Goal: Task Accomplishment & Management: Manage account settings

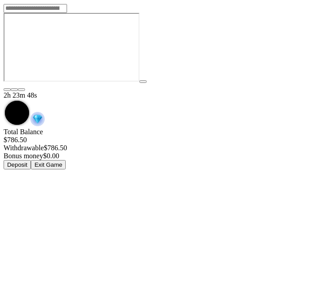
click at [66, 160] on button "Exit Game" at bounding box center [48, 164] width 35 height 9
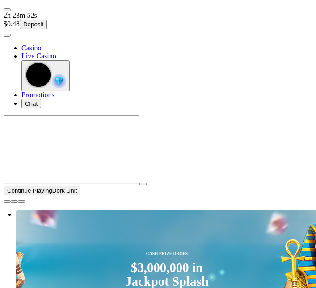
click at [7, 35] on span "user-circle icon" at bounding box center [7, 35] width 0 height 0
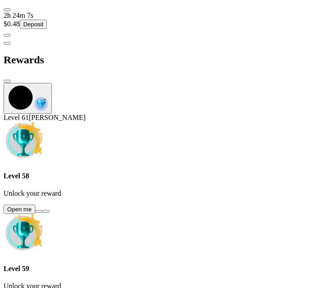
click at [42, 210] on button at bounding box center [38, 211] width 7 height 3
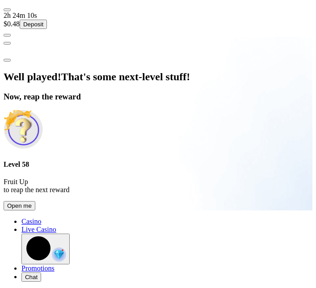
click at [35, 211] on button "Open me" at bounding box center [20, 205] width 32 height 9
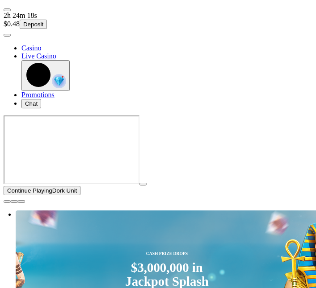
click at [7, 35] on span "user-circle icon" at bounding box center [7, 35] width 0 height 0
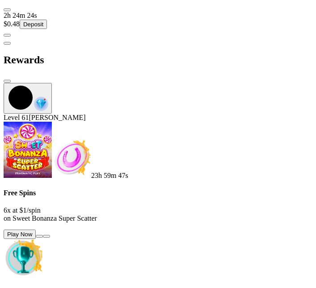
scroll to position [102, 0]
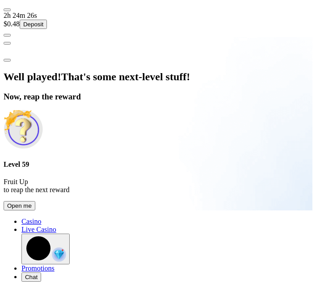
click at [35, 211] on button "Open me" at bounding box center [20, 205] width 32 height 9
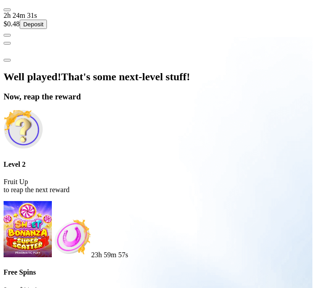
click at [7, 60] on span "close icon" at bounding box center [7, 60] width 0 height 0
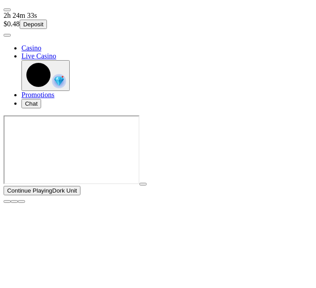
click at [7, 202] on span "close icon" at bounding box center [7, 202] width 0 height 0
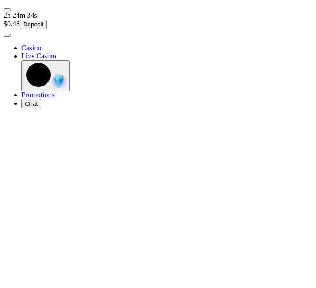
click at [7, 35] on span "user-circle icon" at bounding box center [7, 35] width 0 height 0
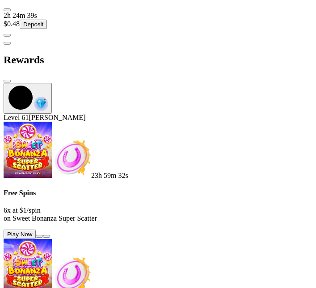
scroll to position [253, 0]
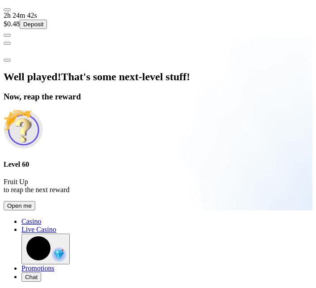
click at [35, 211] on button "Open me" at bounding box center [20, 205] width 32 height 9
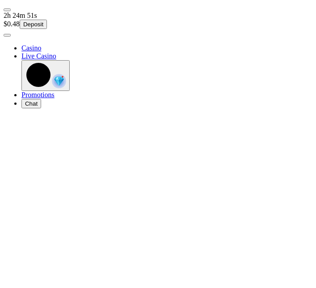
click at [7, 35] on span "user-circle icon" at bounding box center [7, 35] width 0 height 0
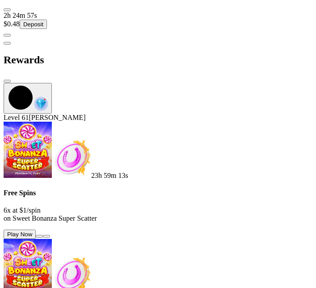
scroll to position [488, 0]
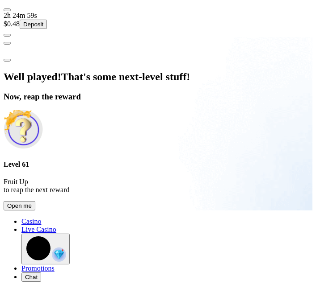
click at [35, 211] on button "Open me" at bounding box center [20, 205] width 32 height 9
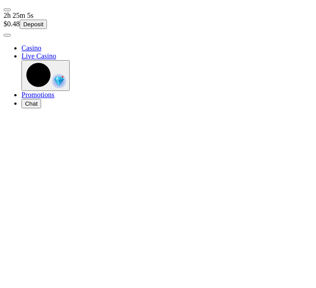
click at [7, 35] on span "user-circle icon" at bounding box center [7, 35] width 0 height 0
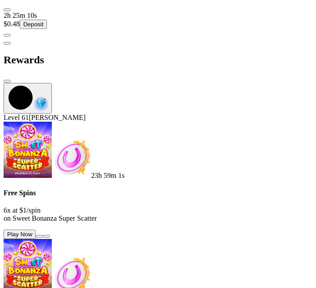
scroll to position [500, 0]
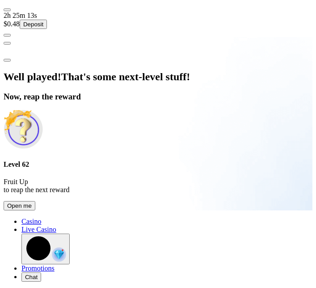
click at [32, 209] on span "Open me" at bounding box center [19, 206] width 25 height 7
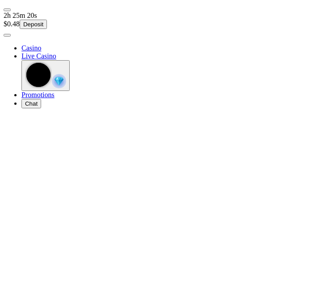
click at [7, 35] on span "user-circle icon" at bounding box center [7, 35] width 0 height 0
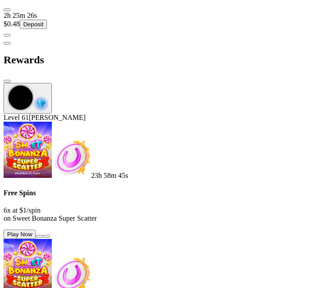
click at [43, 235] on button at bounding box center [39, 236] width 7 height 3
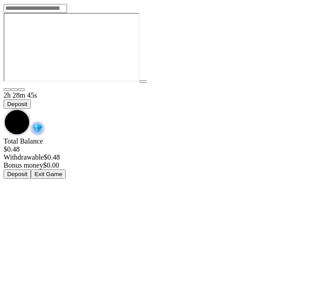
click at [45, 121] on img "Game menu" at bounding box center [37, 128] width 14 height 14
click at [4, 109] on span "chevron-down icon" at bounding box center [4, 109] width 0 height 0
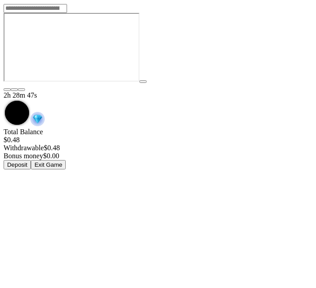
click at [66, 160] on button "Exit Game" at bounding box center [48, 164] width 35 height 9
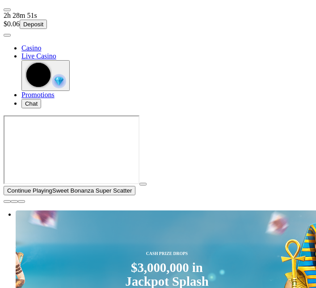
click at [7, 35] on span "user-circle icon" at bounding box center [7, 35] width 0 height 0
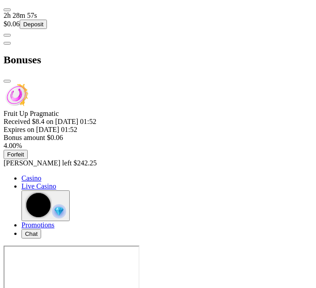
click at [24, 151] on span "Forfeit" at bounding box center [15, 154] width 17 height 7
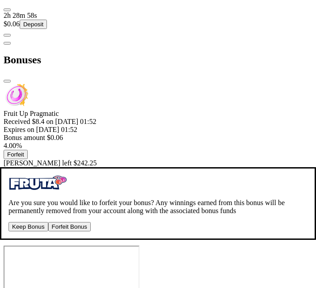
click at [91, 222] on button "Forfeit Bonus" at bounding box center [69, 226] width 42 height 9
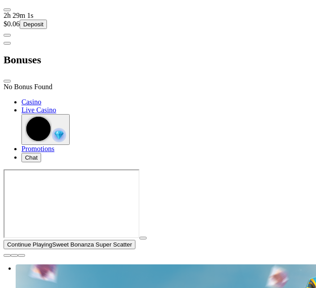
click at [7, 81] on span "close icon" at bounding box center [7, 81] width 0 height 0
